Goal: Transaction & Acquisition: Obtain resource

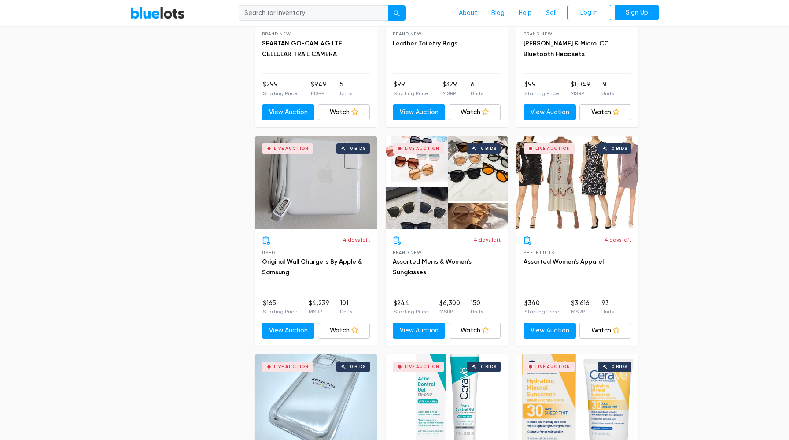
scroll to position [1476, 0]
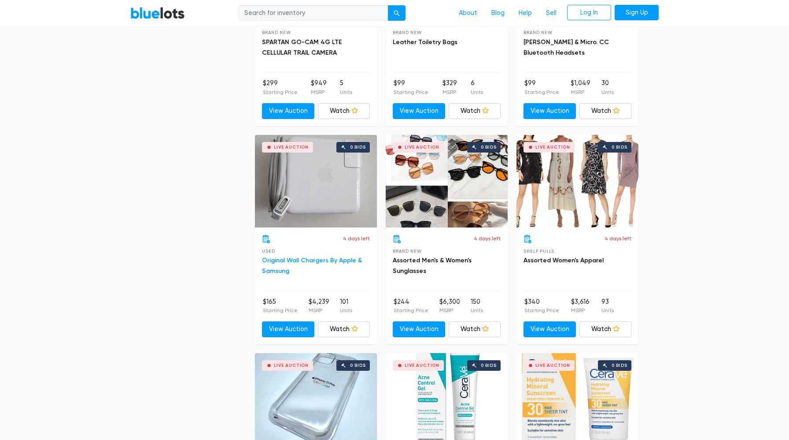
click at [316, 261] on link "Original Wall Chargers By Apple & Samsung" at bounding box center [312, 265] width 100 height 18
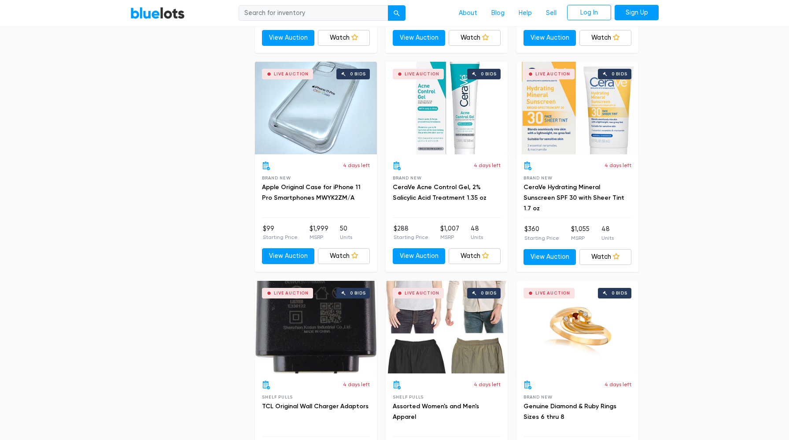
scroll to position [1764, 0]
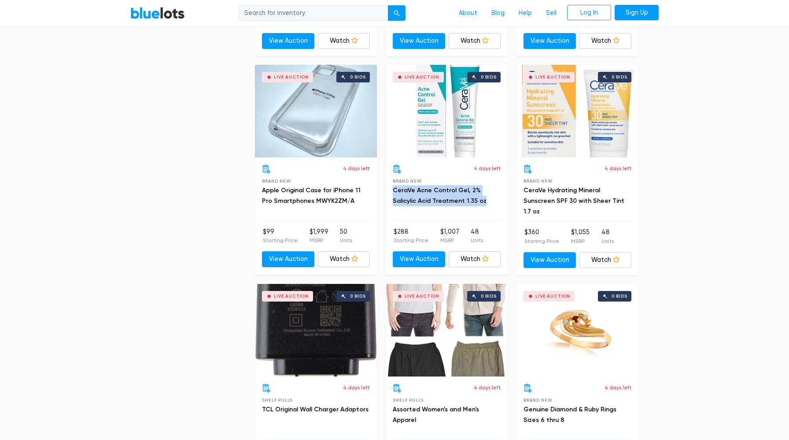
drag, startPoint x: 391, startPoint y: 191, endPoint x: 457, endPoint y: 203, distance: 66.8
click at [457, 203] on div "4 days left Brand New CeraVe Acne Control Gel, 2% Salicylic Acid Treatment 1.35…" at bounding box center [447, 215] width 122 height 117
copy link "CeraVe Acne Control Gel, 2% Salicylic Acid Treatment 1.35 oz"
click at [434, 196] on h3 "CeraVe Acne Control Gel, 2% Salicylic Acid Treatment 1.35 oz" at bounding box center [447, 195] width 108 height 21
click at [429, 191] on link "CeraVe Acne Control Gel, 2% Salicylic Acid Treatment 1.35 oz" at bounding box center [440, 195] width 94 height 18
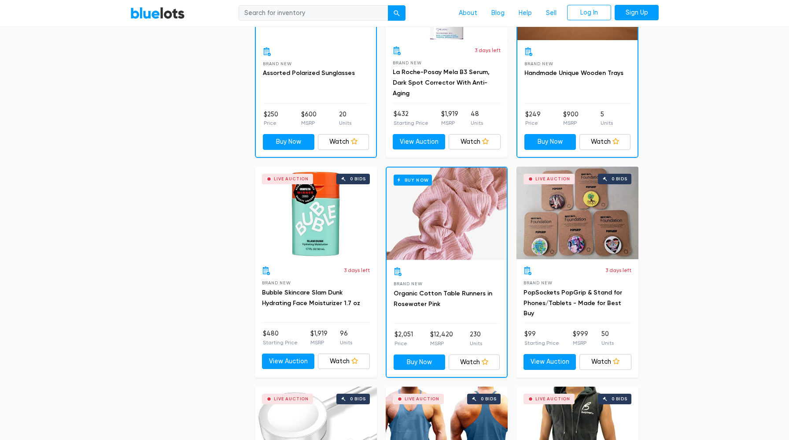
scroll to position [789, 0]
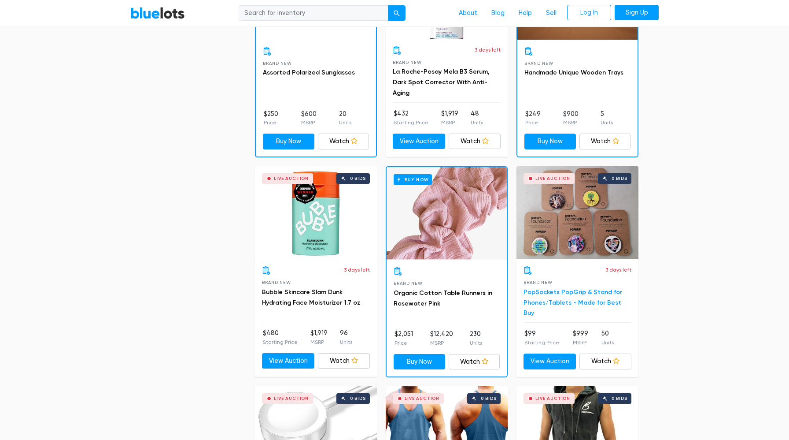
click at [545, 294] on link "PopSockets PopGrip & Stand for Phones/Tablets - Made for Best Buy" at bounding box center [573, 302] width 99 height 29
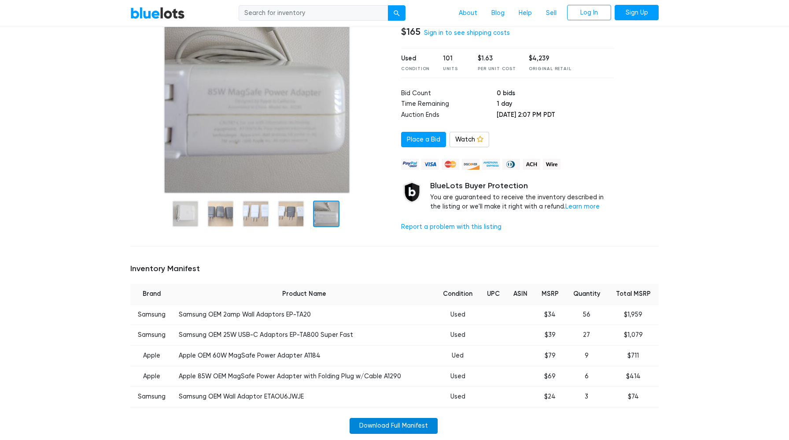
scroll to position [111, 0]
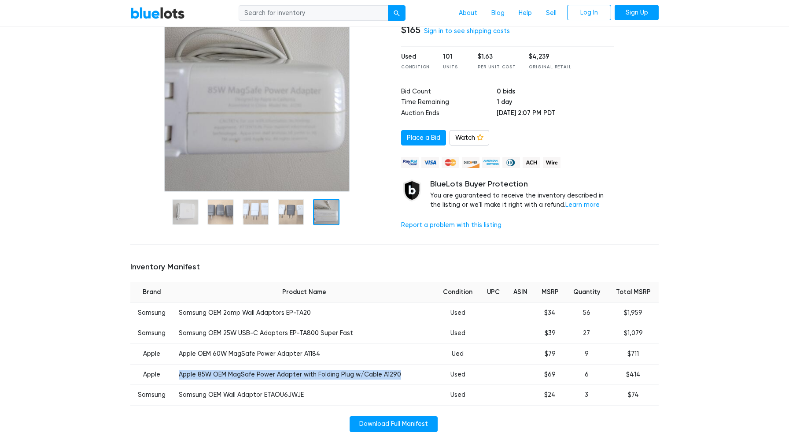
drag, startPoint x: 180, startPoint y: 375, endPoint x: 396, endPoint y: 375, distance: 215.8
click at [396, 375] on td "Apple 85W OEM MagSafe Power Adapter with Folding Plug w/Cable A1290" at bounding box center [305, 374] width 262 height 21
copy td "Apple 85W OEM MagSafe Power Adapter with Folding Plug w/Cable A1290"
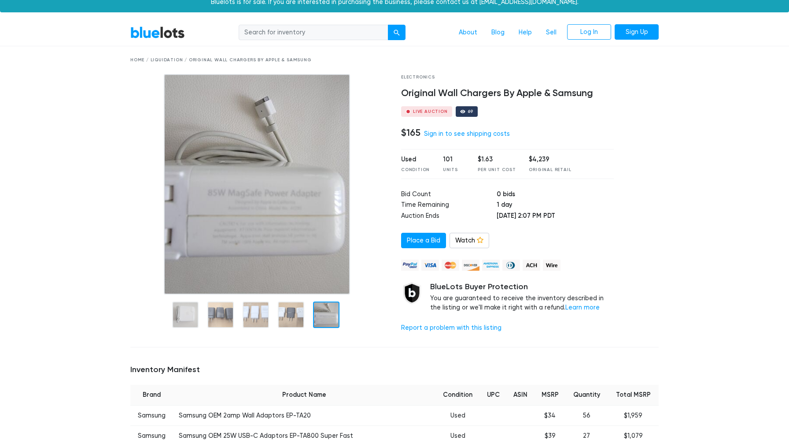
scroll to position [7, 0]
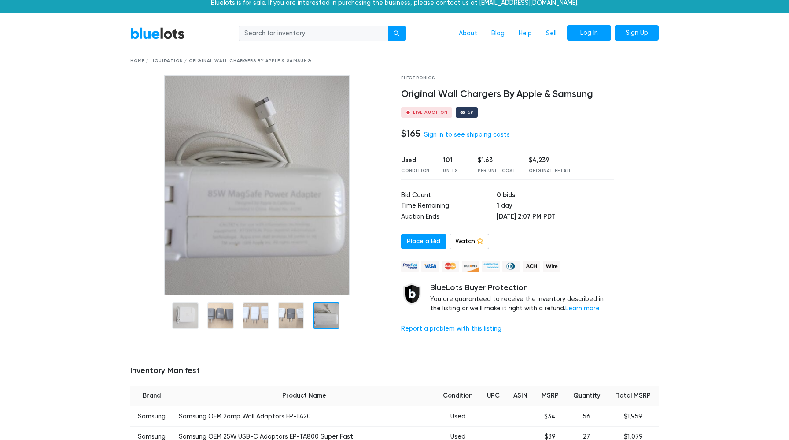
click at [596, 35] on link "Log In" at bounding box center [589, 33] width 44 height 16
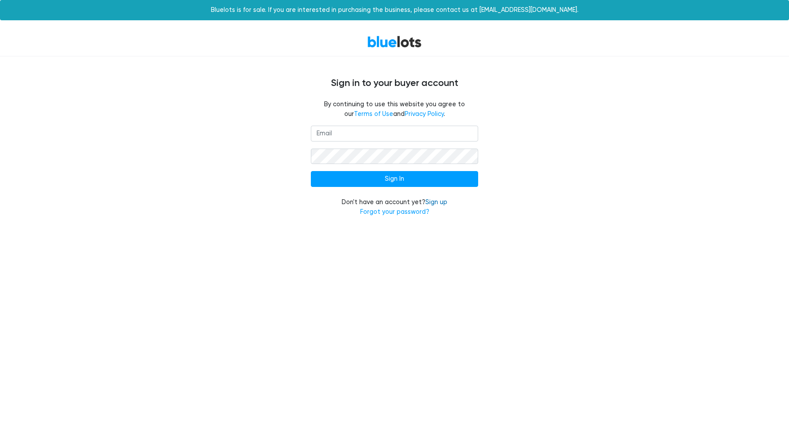
click at [436, 203] on link "Sign up" at bounding box center [436, 201] width 22 height 7
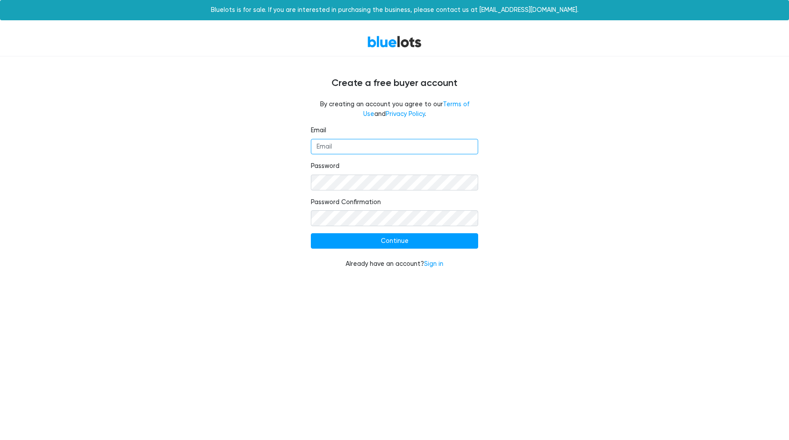
click at [367, 153] on input "Email" at bounding box center [394, 147] width 167 height 16
type input "mirko.spinella@gmail.com"
click at [450, 236] on input "Continue" at bounding box center [394, 241] width 167 height 16
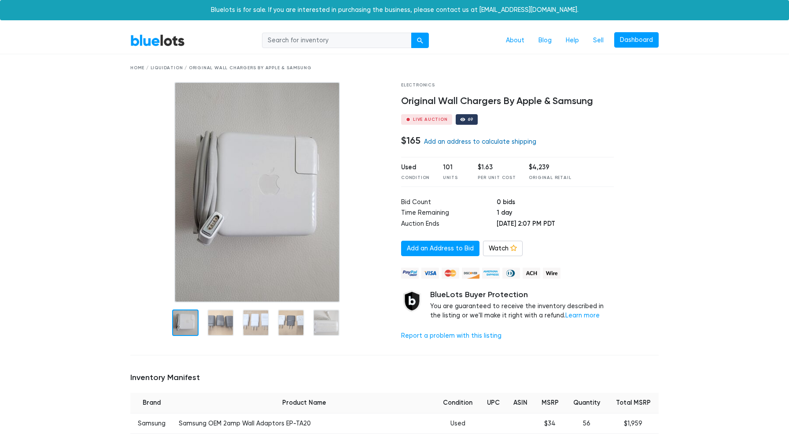
click at [473, 144] on link "Add an address to calculate shipping" at bounding box center [480, 141] width 112 height 7
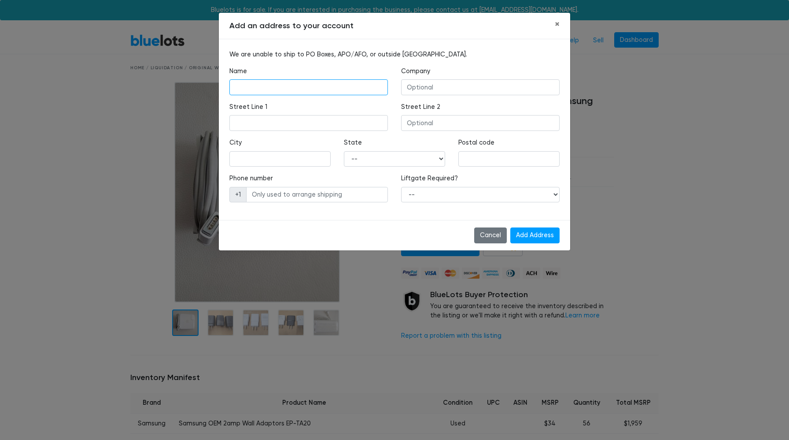
click at [340, 88] on input "text" at bounding box center [308, 87] width 159 height 16
type input "Mirko Spinella"
type input "Urban Reseller"
type input "1321 Pops Road"
type input "Duarte"
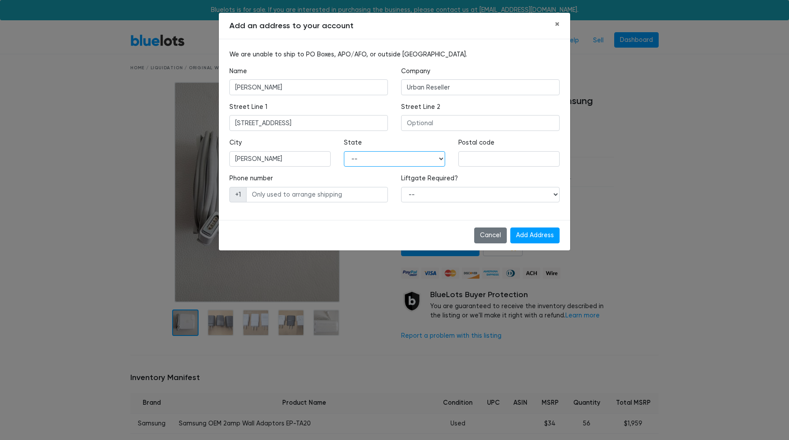
select select "CA"
type input "91010"
type input "6263755013"
click at [447, 195] on select "-- Yes No" at bounding box center [480, 195] width 159 height 16
select select "1"
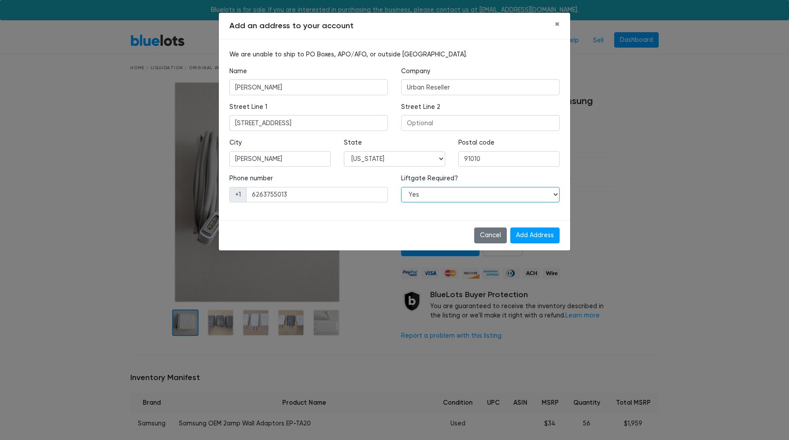
click at [401, 187] on select "-- Yes No" at bounding box center [480, 195] width 159 height 16
click at [529, 236] on input "Add Address" at bounding box center [534, 235] width 49 height 16
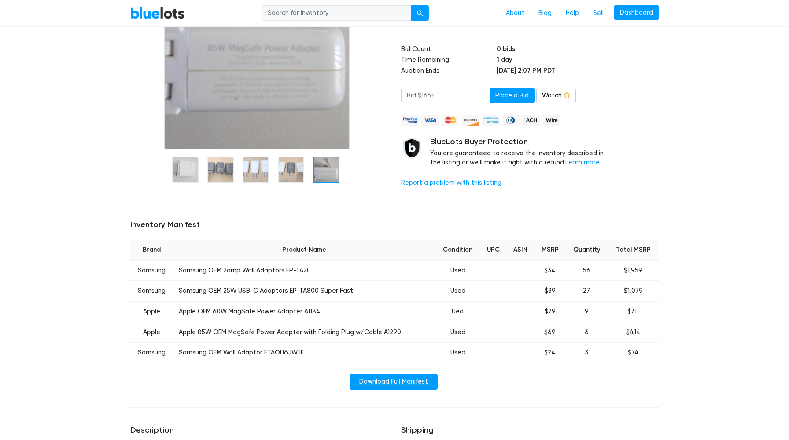
scroll to position [153, 0]
drag, startPoint x: 181, startPoint y: 311, endPoint x: 318, endPoint y: 309, distance: 137.0
click at [318, 309] on td "Apple OEM 60W MagSafe Power Adapter A1184" at bounding box center [305, 311] width 262 height 21
copy td "Apple OEM 60W MagSafe Power Adapter A1184"
drag, startPoint x: 180, startPoint y: 291, endPoint x: 351, endPoint y: 288, distance: 171.3
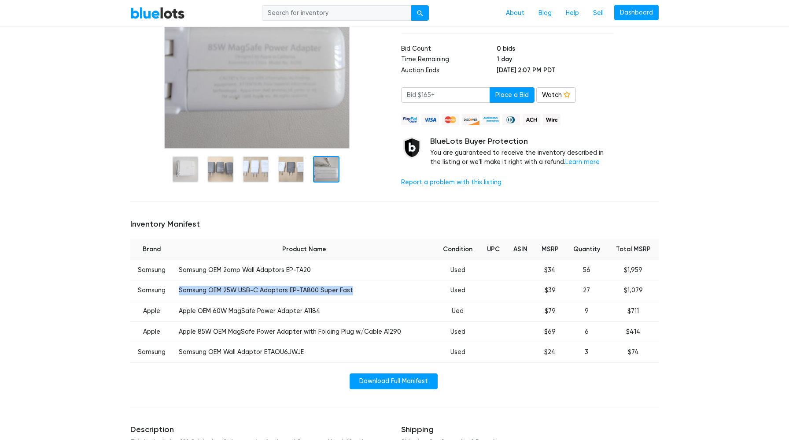
click at [351, 288] on td "Samsung OEM 25W USB-C Adaptors EP-TA800 Super Fast" at bounding box center [305, 290] width 262 height 21
copy td "Samsung OEM 25W USB-C Adaptors EP-TA800 Super Fast"
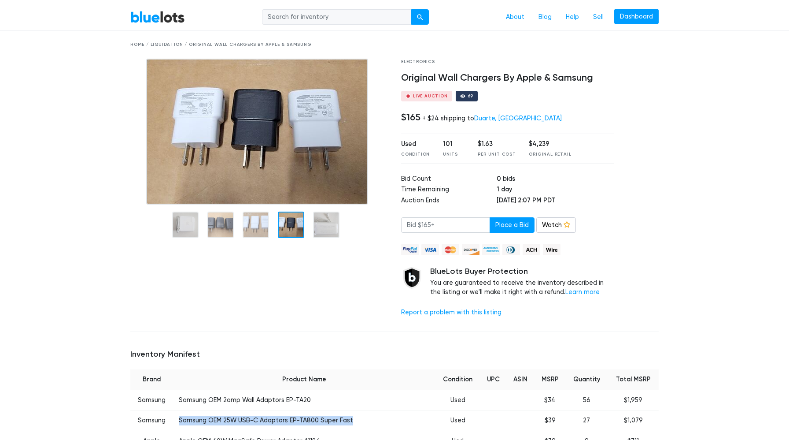
scroll to position [0, 0]
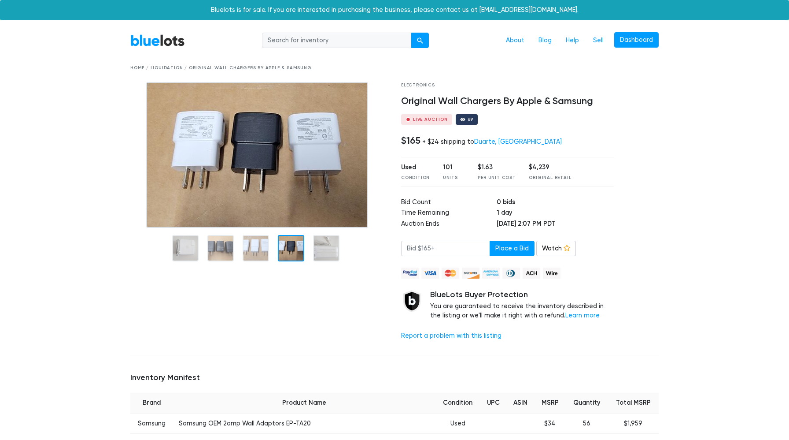
click at [295, 246] on div at bounding box center [291, 248] width 26 height 26
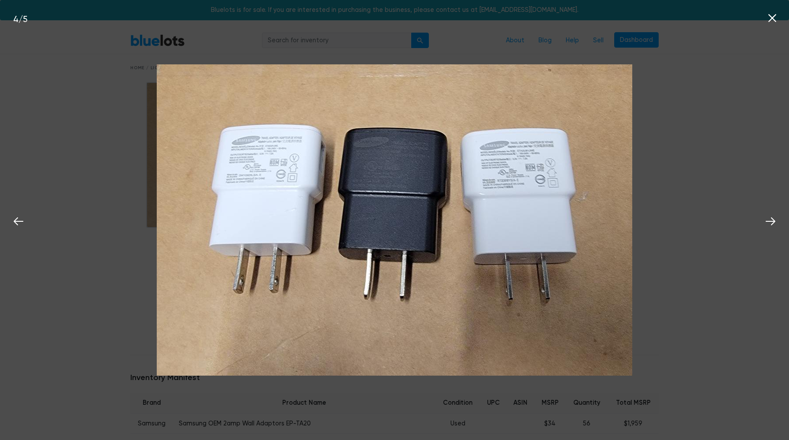
click at [775, 19] on icon at bounding box center [772, 17] width 13 height 13
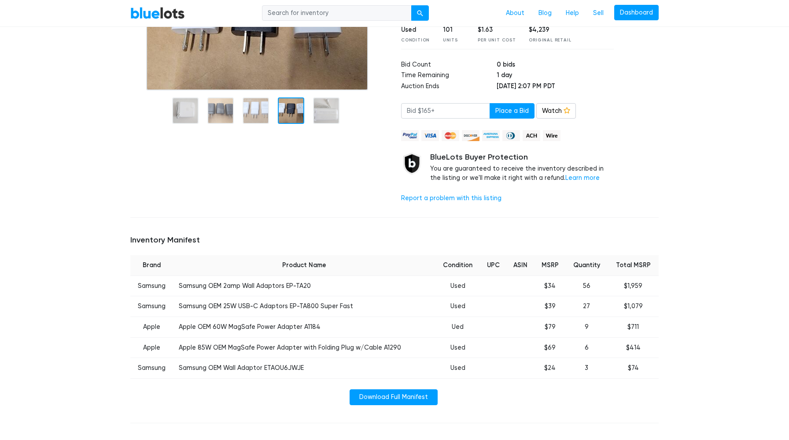
scroll to position [149, 0]
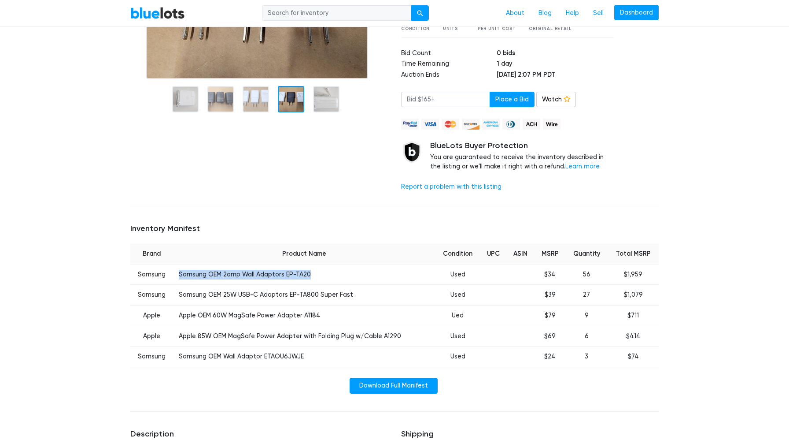
drag, startPoint x: 179, startPoint y: 275, endPoint x: 307, endPoint y: 276, distance: 128.6
click at [307, 276] on td "Samsung OEM 2amp Wall Adaptors EP-TA20" at bounding box center [305, 274] width 262 height 21
copy td "Samsung OEM 2amp Wall Adaptors EP-TA20"
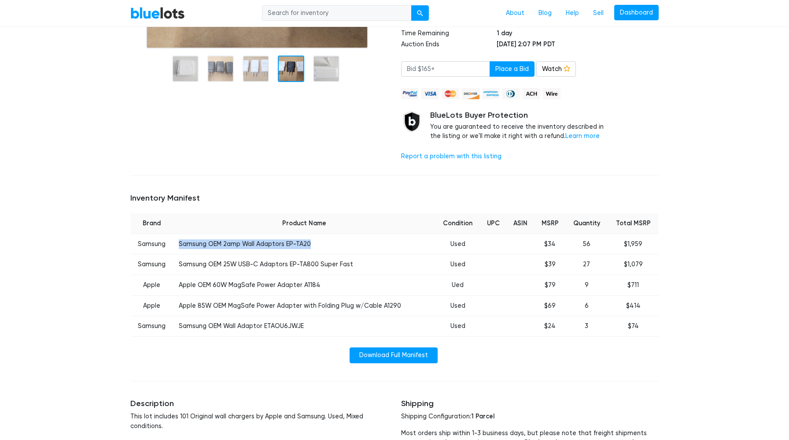
scroll to position [181, 0]
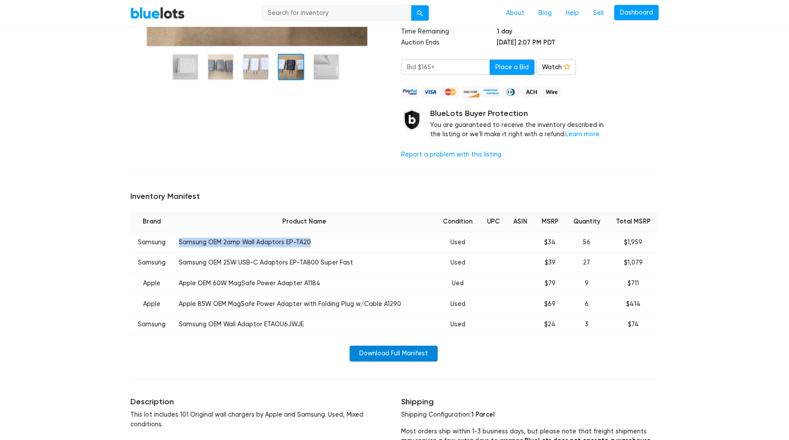
click at [385, 353] on link "Download Full Manifest" at bounding box center [394, 353] width 88 height 16
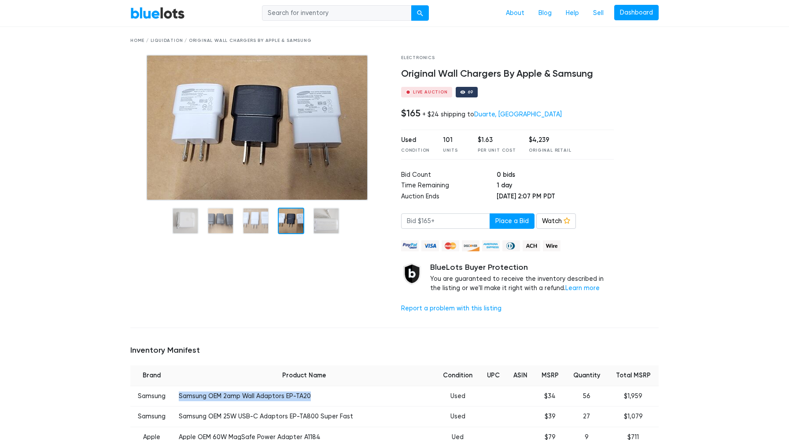
scroll to position [0, 0]
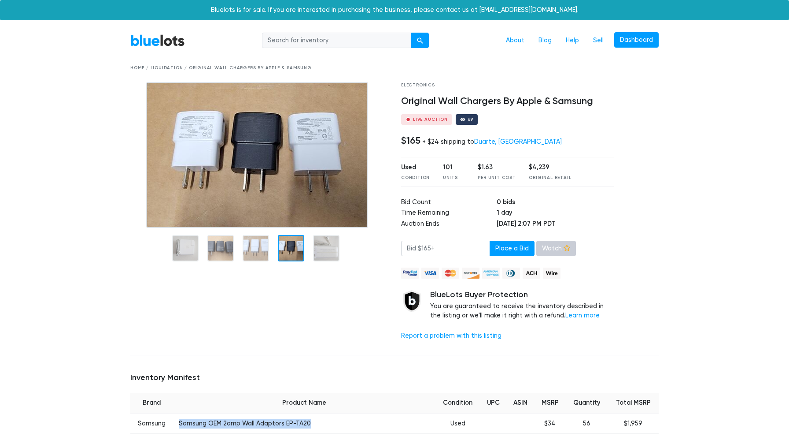
click at [564, 248] on icon at bounding box center [567, 247] width 7 height 7
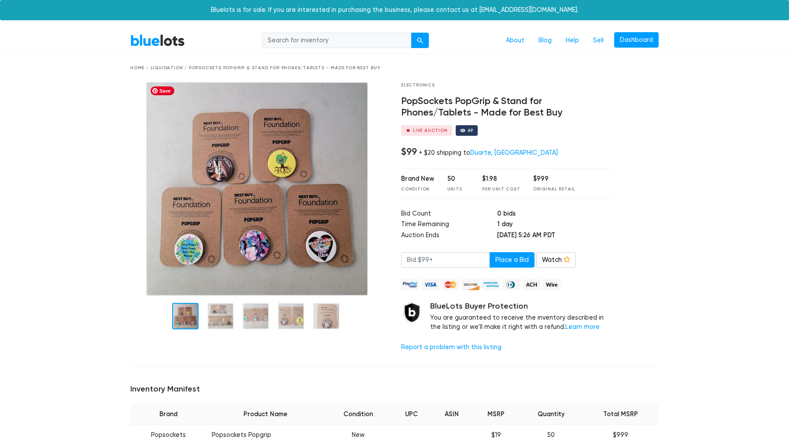
click at [312, 213] on img at bounding box center [257, 189] width 222 height 214
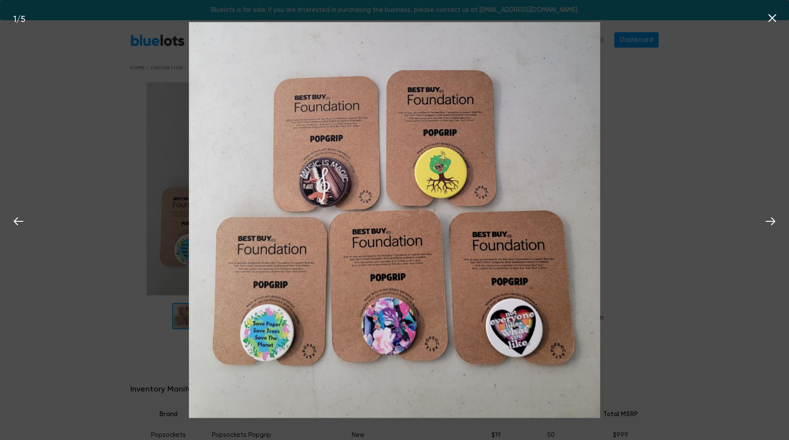
click at [644, 163] on div "1 / 5" at bounding box center [394, 220] width 789 height 440
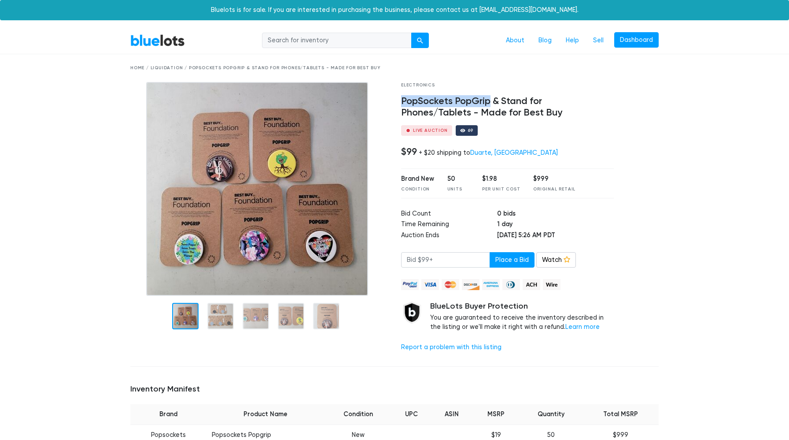
drag, startPoint x: 402, startPoint y: 100, endPoint x: 488, endPoint y: 100, distance: 86.3
click at [488, 100] on h4 "PopSockets PopGrip & Stand for Phones/Tablets - Made for Best Buy" at bounding box center [507, 107] width 213 height 23
copy h4 "PopSockets PopGrip"
